Goal: Information Seeking & Learning: Learn about a topic

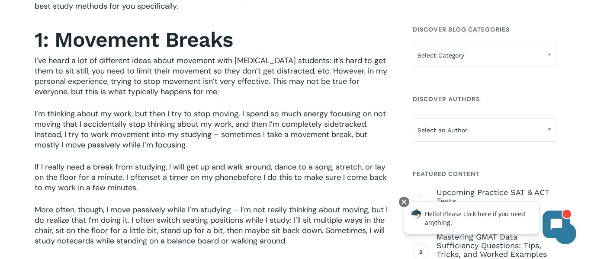
scroll to position [489, 0]
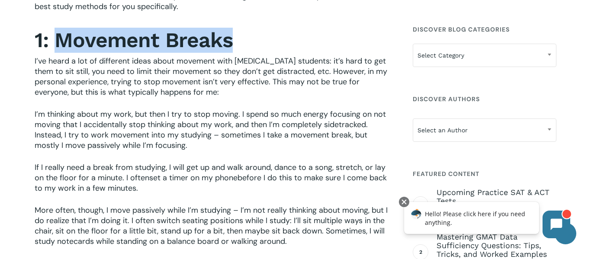
drag, startPoint x: 57, startPoint y: 36, endPoint x: 271, endPoint y: 48, distance: 214.4
click at [271, 48] on h2 "1: Movement Breaks" at bounding box center [213, 40] width 357 height 25
copy strong "Movement Breaks"
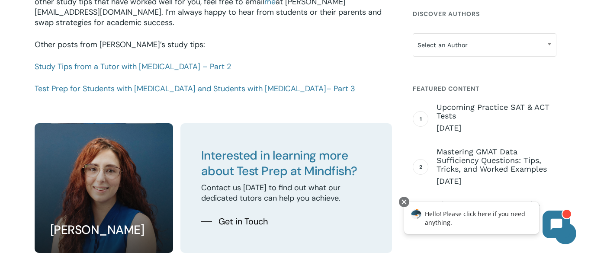
scroll to position [1327, 0]
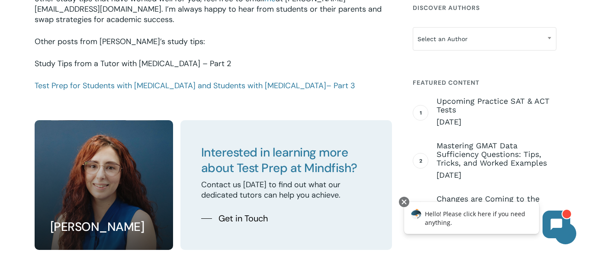
click at [155, 58] on link "Study Tips from a Tutor with [MEDICAL_DATA] – Part 2" at bounding box center [133, 63] width 196 height 10
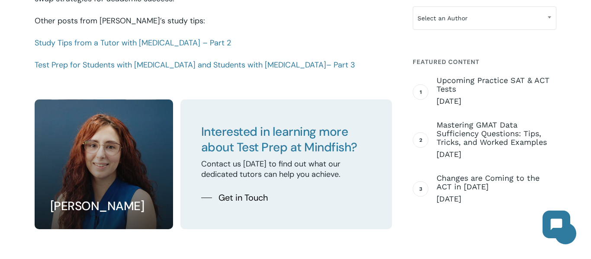
scroll to position [1348, 0]
